Goal: Navigation & Orientation: Find specific page/section

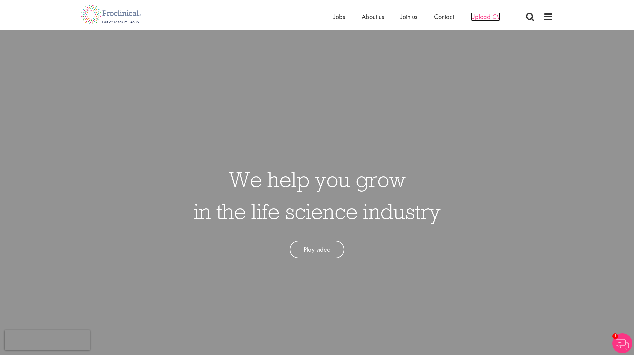
click at [483, 16] on span "Upload CV" at bounding box center [486, 16] width 30 height 9
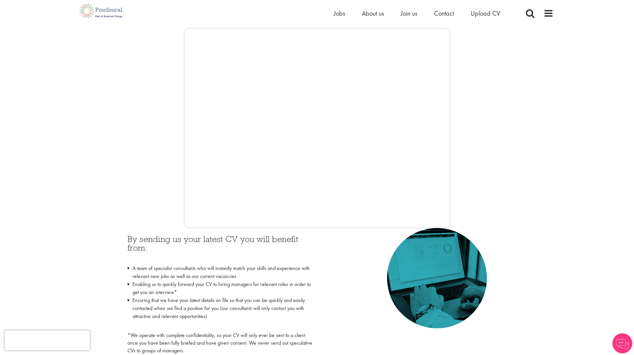
scroll to position [111, 0]
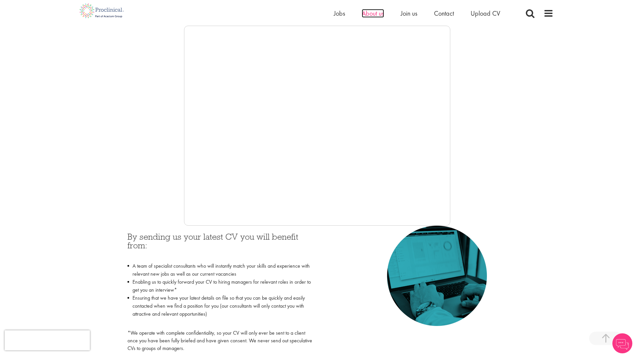
click at [374, 15] on span "About us" at bounding box center [373, 13] width 22 height 9
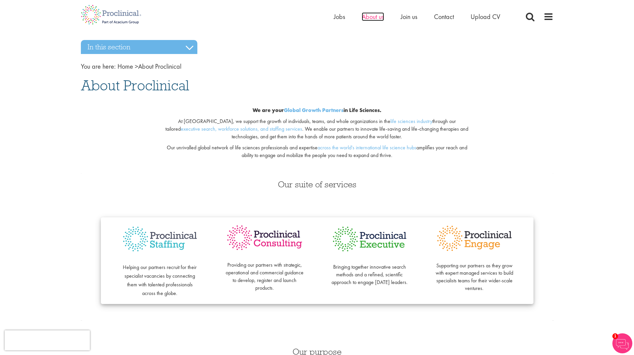
click at [364, 19] on span "About us" at bounding box center [373, 16] width 22 height 9
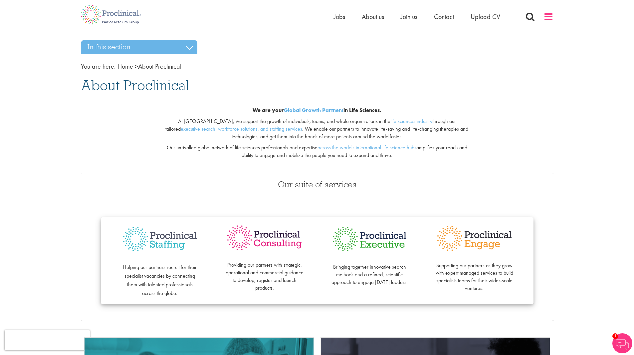
click at [553, 20] on span at bounding box center [549, 17] width 10 height 10
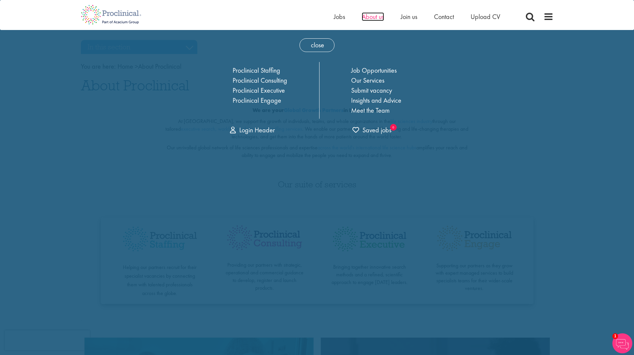
click at [374, 19] on span "About us" at bounding box center [373, 16] width 22 height 9
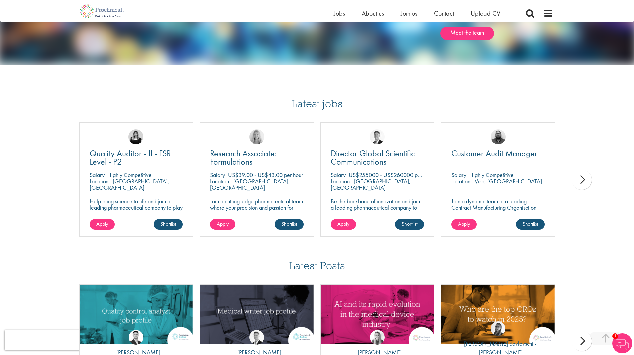
scroll to position [1122, 0]
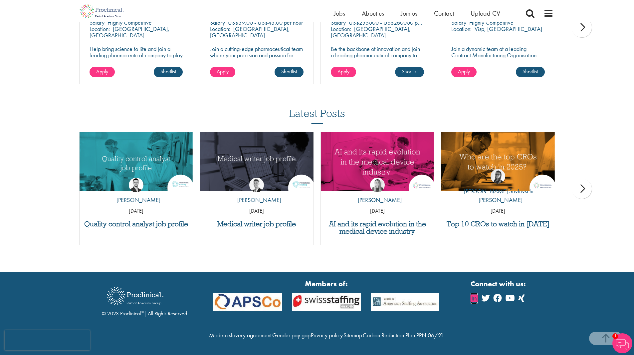
click at [477, 294] on icon at bounding box center [474, 298] width 7 height 8
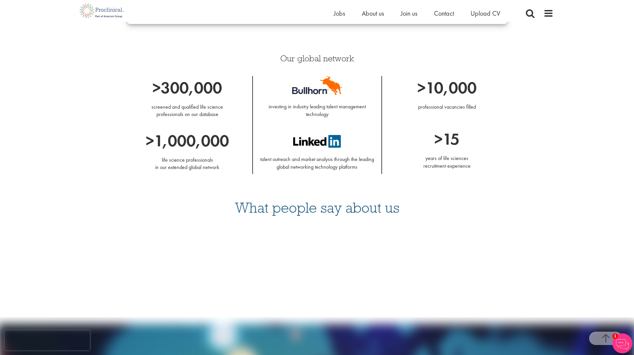
scroll to position [511, 0]
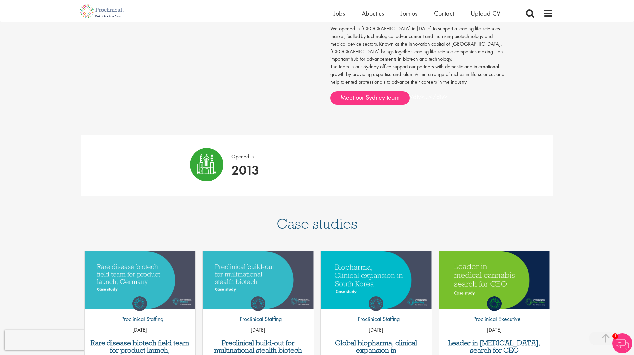
scroll to position [389, 0]
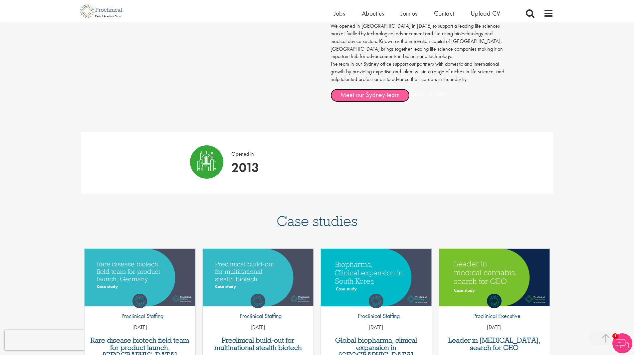
click at [365, 89] on link "Meet our Sydney team" at bounding box center [370, 95] width 79 height 13
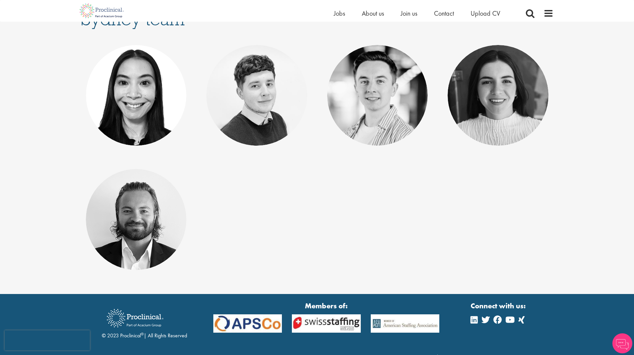
scroll to position [146, 0]
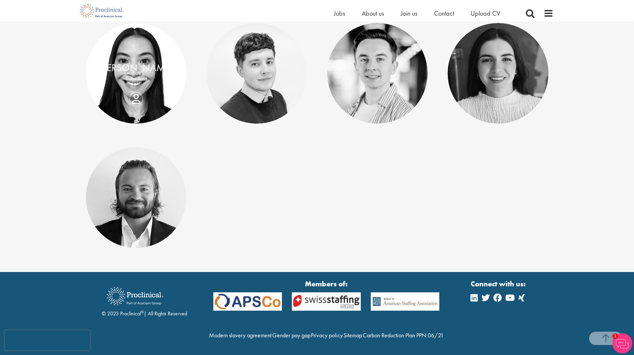
click at [135, 84] on div "Pamela Phoumavong Consultant" at bounding box center [136, 73] width 101 height 25
click at [136, 85] on div "Pamela Phoumavong Consultant" at bounding box center [136, 73] width 101 height 25
click at [143, 77] on link at bounding box center [136, 73] width 101 height 101
